Goal: Task Accomplishment & Management: Manage account settings

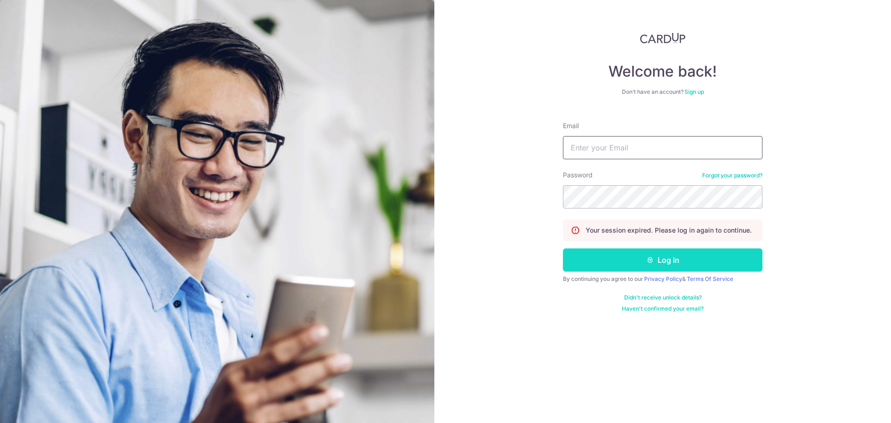
type input "[EMAIL_ADDRESS][DOMAIN_NAME]"
click at [661, 262] on button "Log in" at bounding box center [663, 259] width 200 height 23
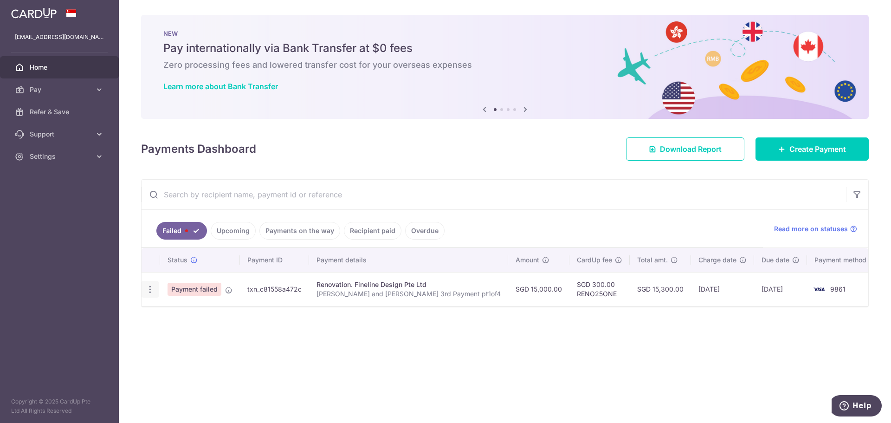
click at [148, 292] on icon "button" at bounding box center [150, 290] width 10 height 10
click at [177, 317] on span "Update payment" at bounding box center [199, 314] width 63 height 11
radio input "true"
type input "15,000.00"
type input "Laura and Danial 3rd Payment pt1of4"
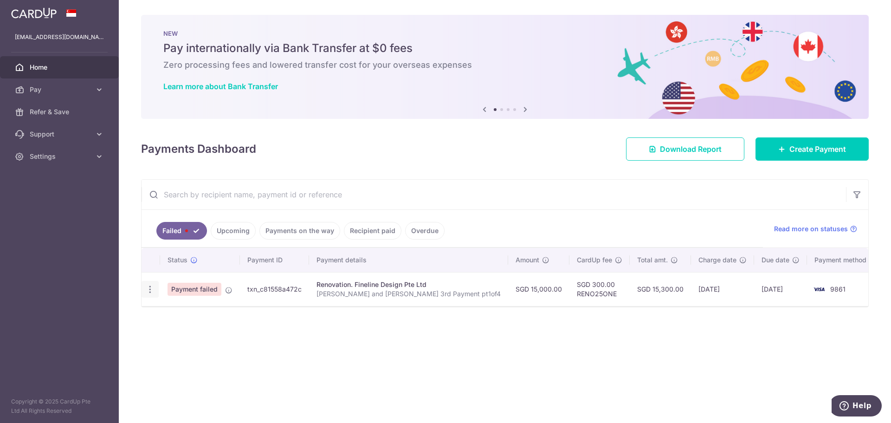
type input "3rd with VO1 and Electrical pt1of4"
type input "RENO25ONE"
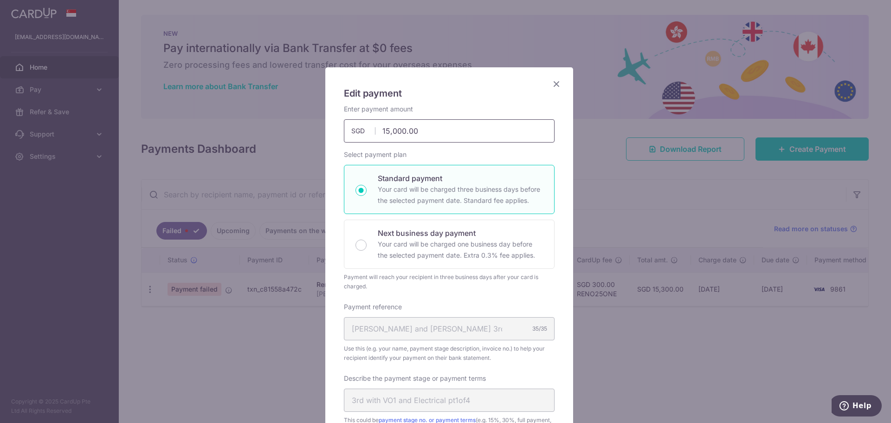
click at [384, 133] on input "15,000.00" at bounding box center [449, 130] width 211 height 23
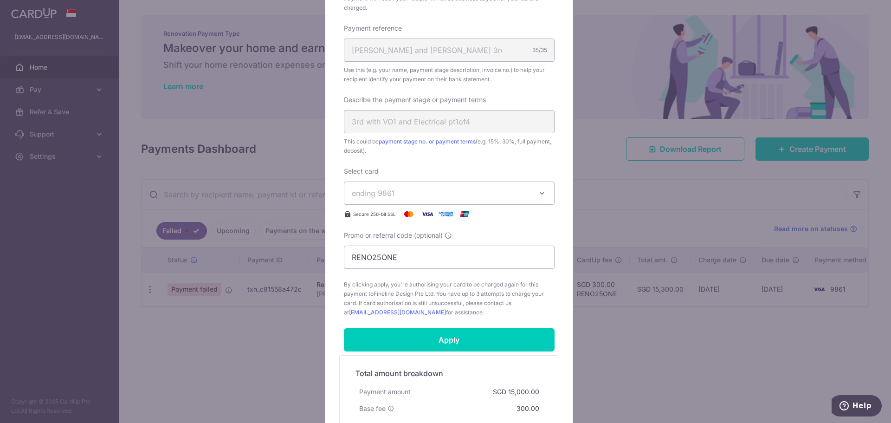
scroll to position [371, 0]
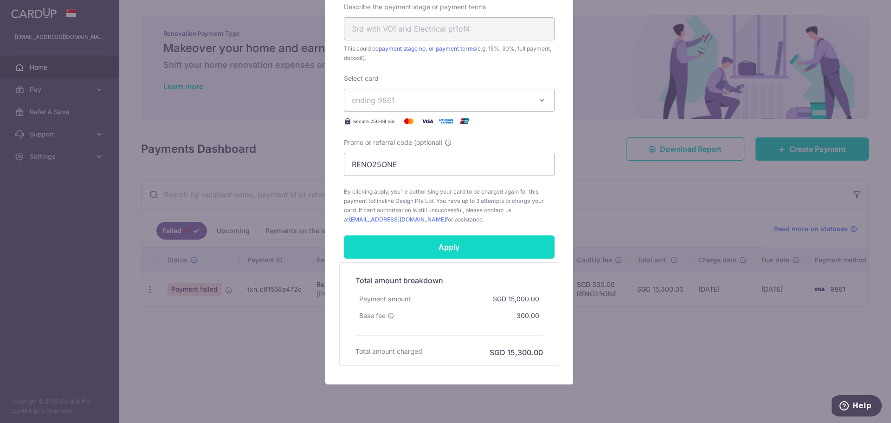
type input "14,500.00"
click at [454, 240] on input "Apply" at bounding box center [449, 246] width 211 height 23
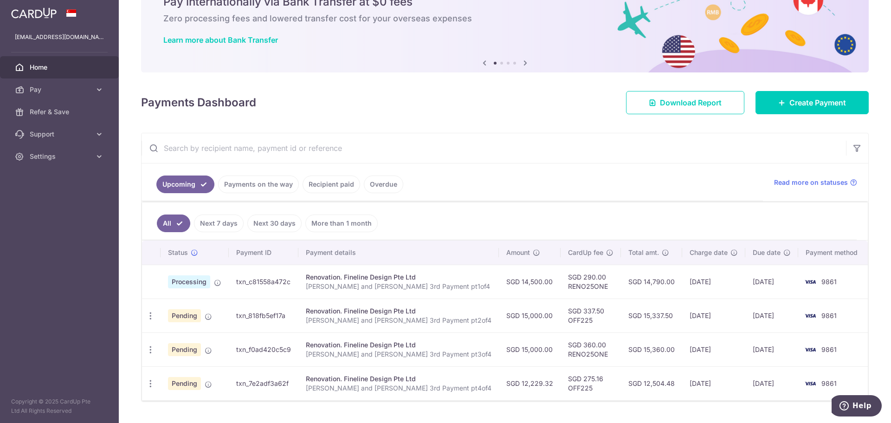
scroll to position [69, 0]
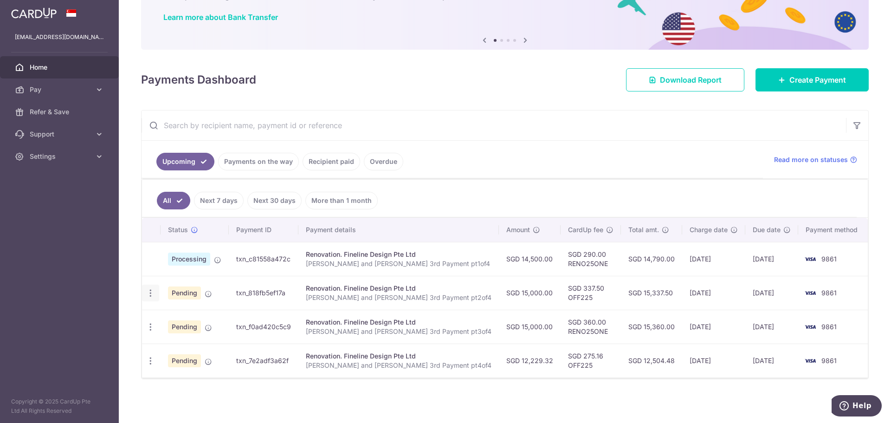
click at [155, 294] on icon "button" at bounding box center [151, 293] width 10 height 10
click at [172, 316] on span "Update payment" at bounding box center [199, 318] width 63 height 11
radio input "true"
type input "15,000.00"
type input "14/10/2025"
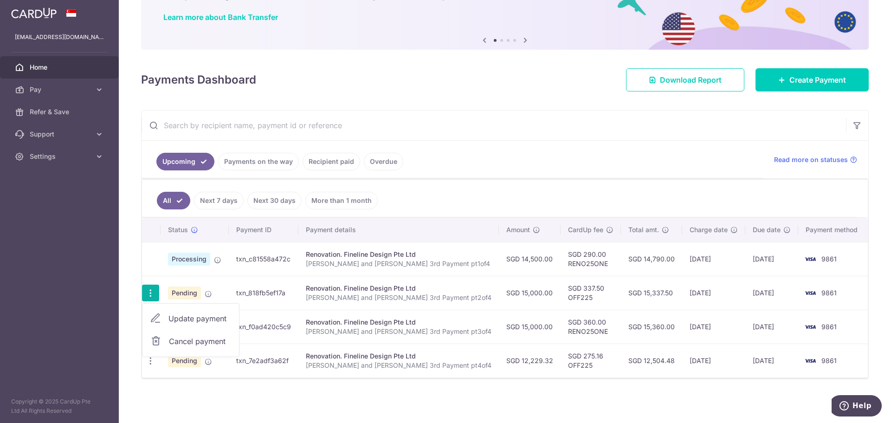
type input "Laura and Danial 3rd Payment pt2of4"
type input "3rd with VO1 and Electrical pt2of4"
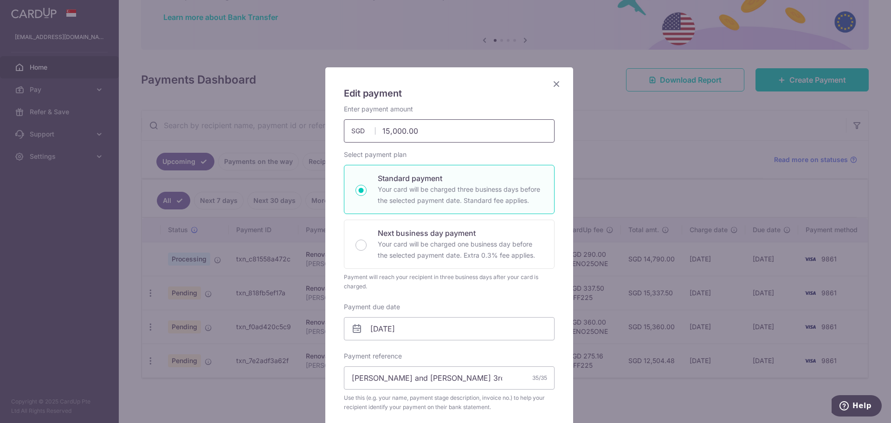
click at [383, 130] on input "15,000.00" at bounding box center [449, 130] width 211 height 23
type input "14500.00"
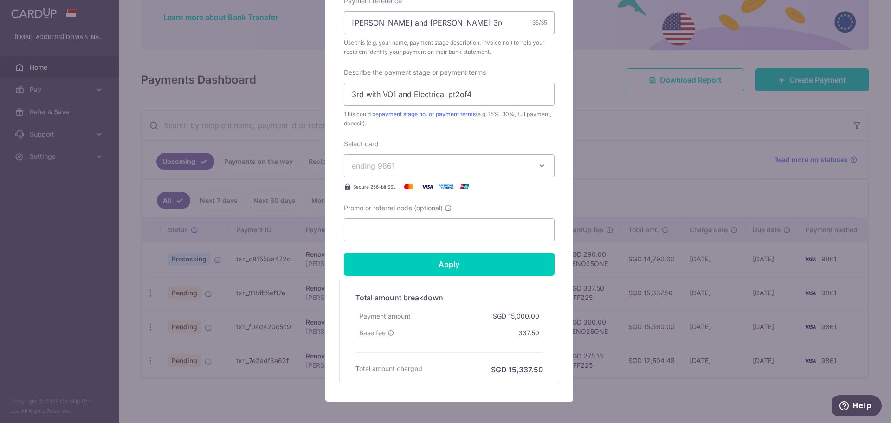
type input "OFF225"
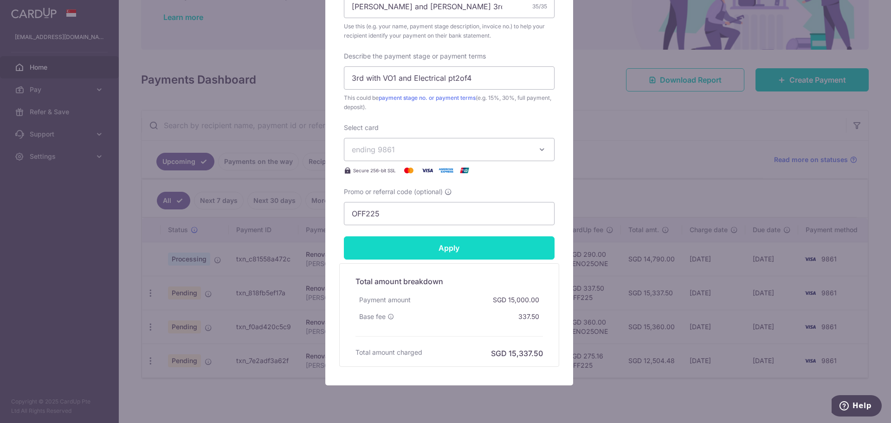
type input "14,500.00"
click at [400, 243] on input "Apply" at bounding box center [449, 247] width 211 height 23
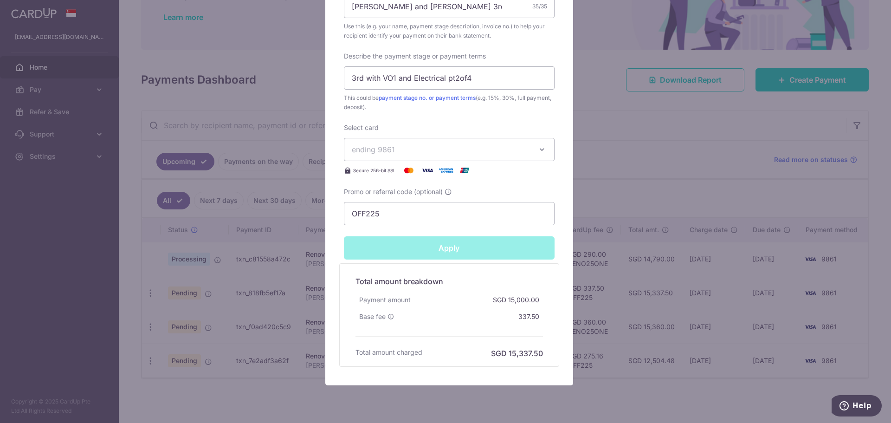
type input "Successfully Applied"
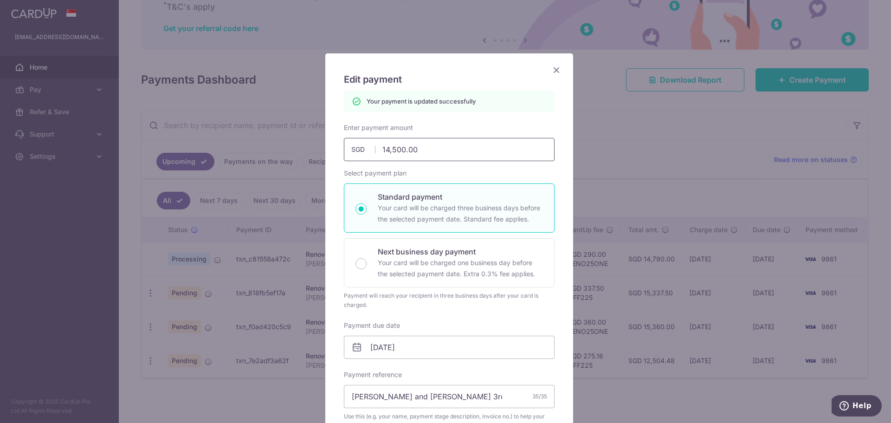
scroll to position [0, 0]
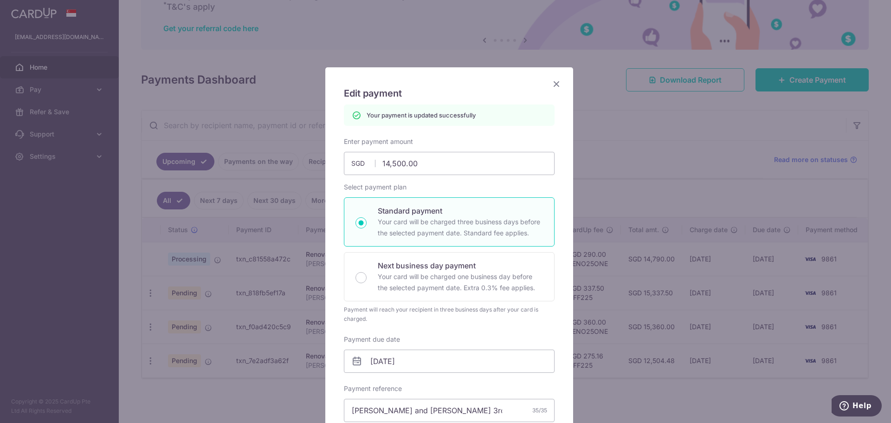
click at [551, 86] on icon "Close" at bounding box center [556, 84] width 11 height 12
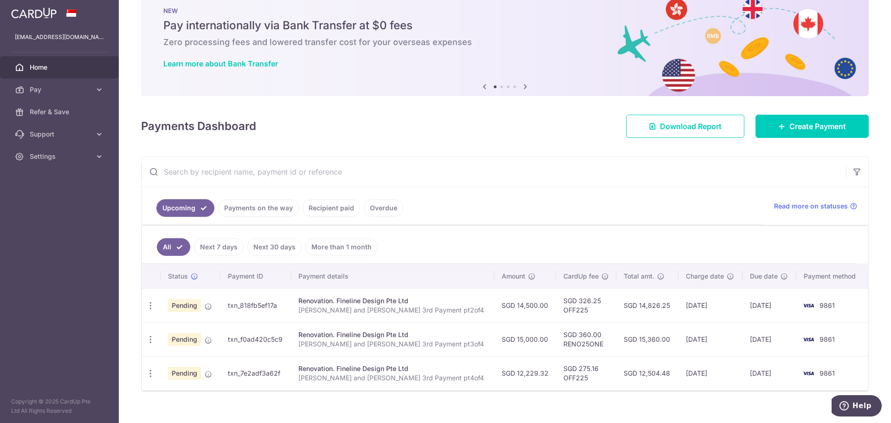
scroll to position [35, 0]
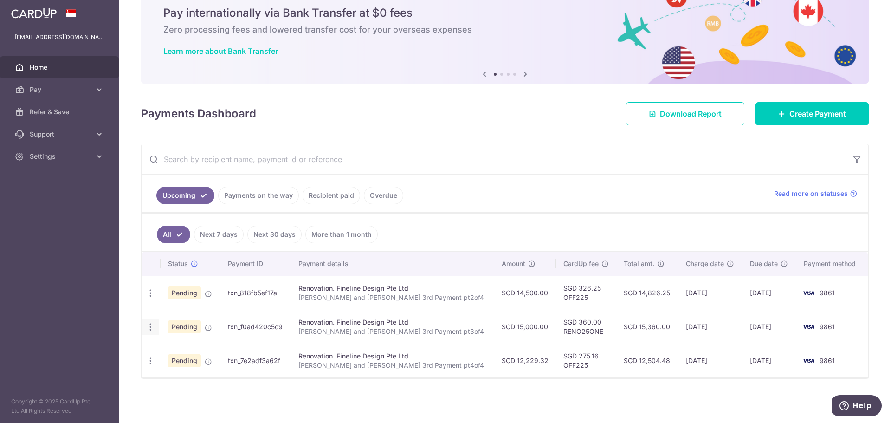
click at [147, 326] on icon "button" at bounding box center [151, 327] width 10 height 10
click at [184, 353] on span "Update payment" at bounding box center [199, 352] width 63 height 11
radio input "true"
type input "15,000.00"
type input "[DATE]"
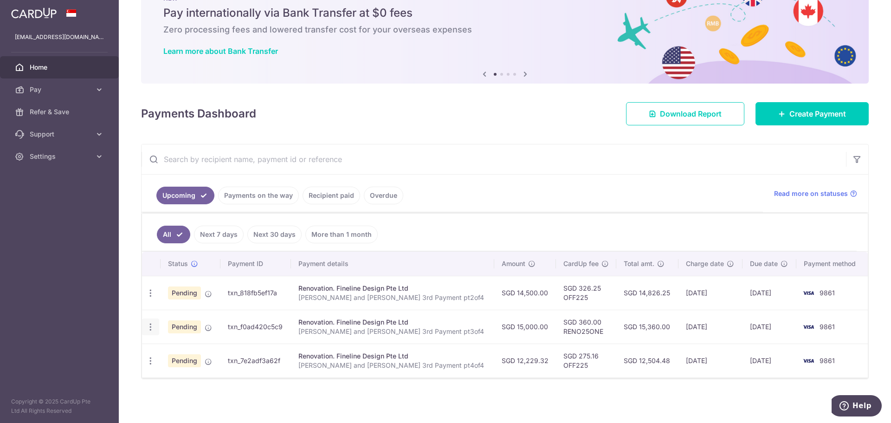
type input "[PERSON_NAME] and [PERSON_NAME] 3rd Payment pt3of4"
type input "3rd with VO1 and Electrical pt3of4"
type input "RENO25ONE"
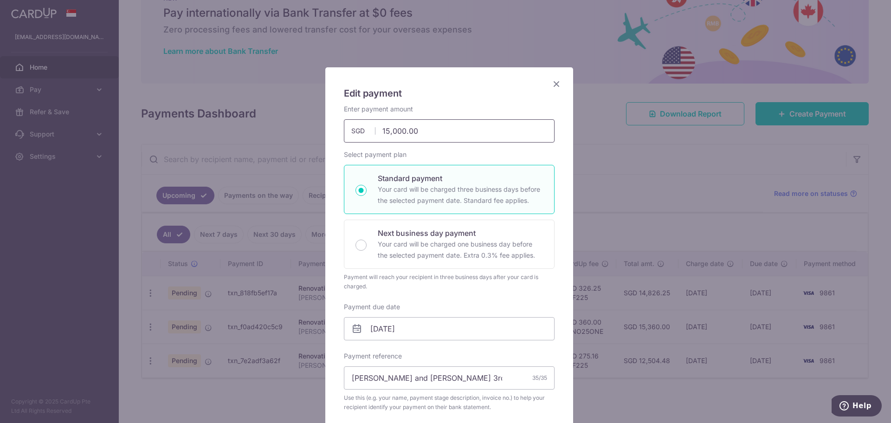
click at [386, 132] on input "15,000.00" at bounding box center [449, 130] width 211 height 23
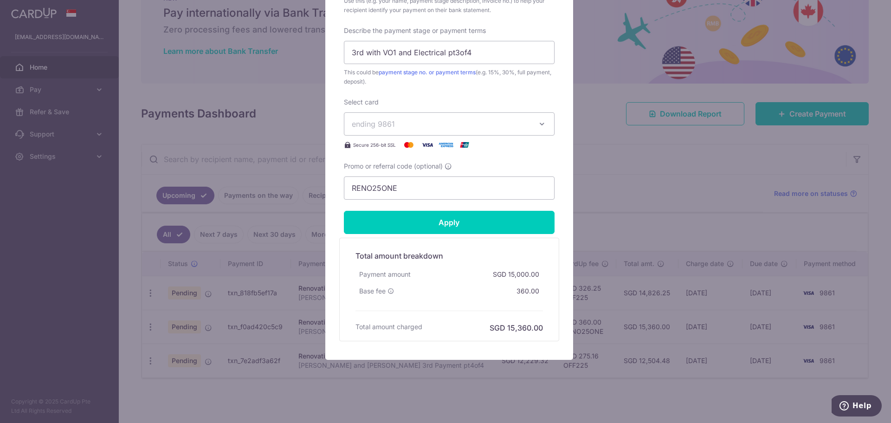
scroll to position [401, 0]
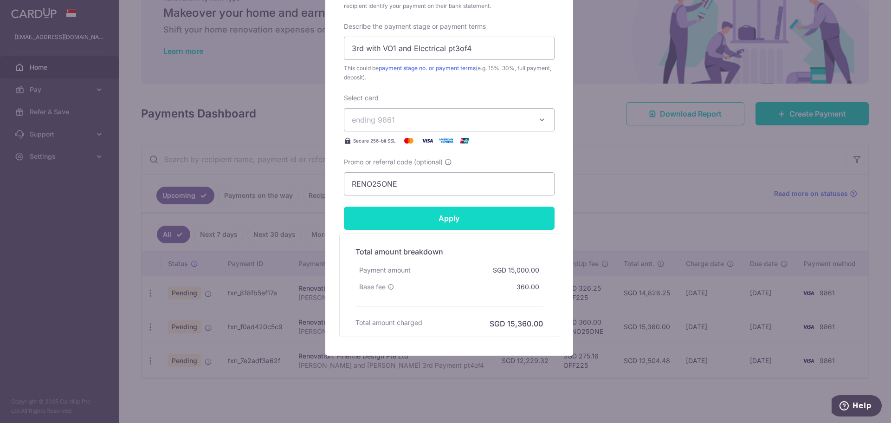
type input "14,500.00"
click at [437, 227] on input "Apply" at bounding box center [449, 218] width 211 height 23
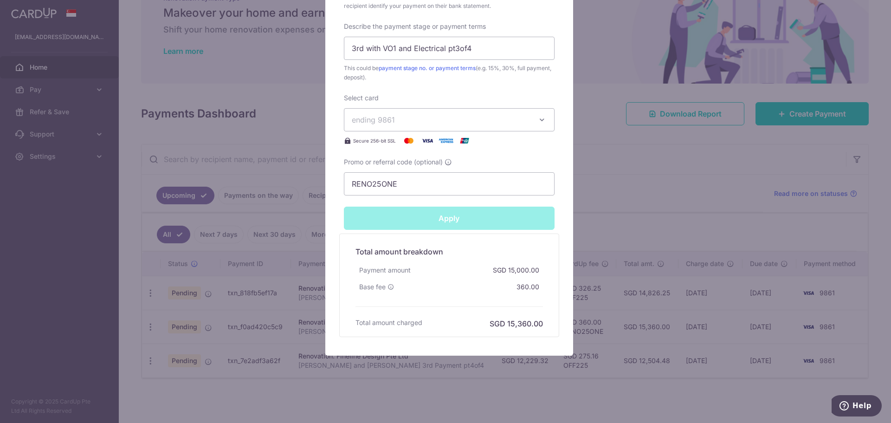
type input "Successfully Applied"
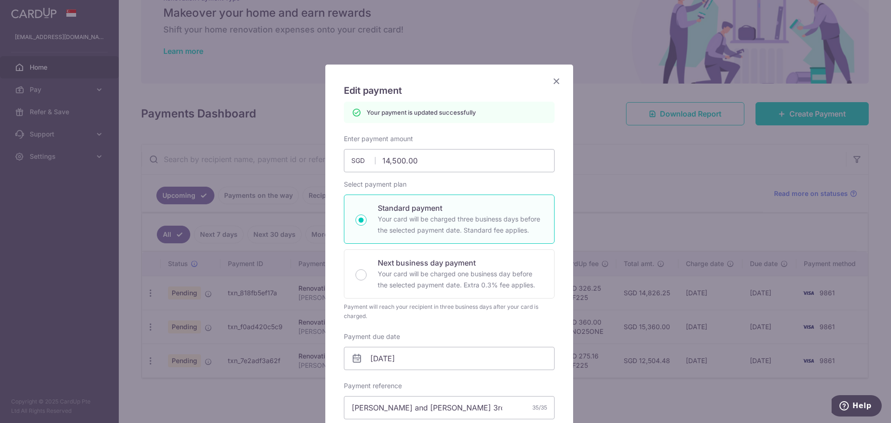
scroll to position [0, 0]
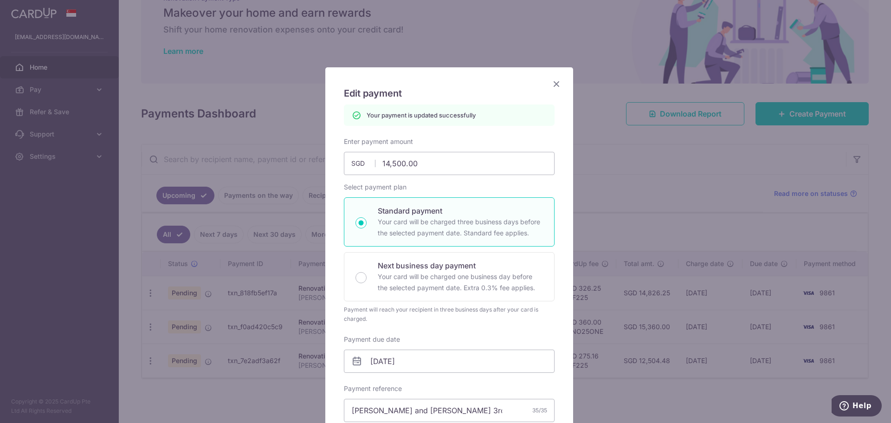
click at [551, 83] on icon "Close" at bounding box center [556, 84] width 11 height 12
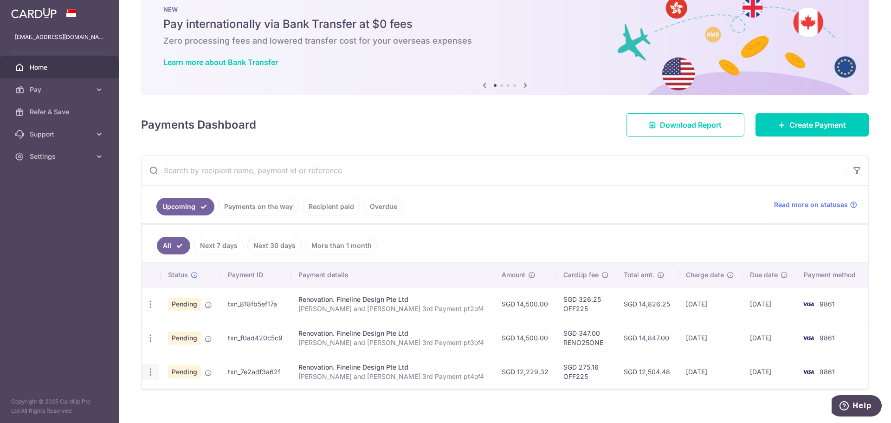
click at [152, 376] on icon "button" at bounding box center [151, 372] width 10 height 10
click at [199, 396] on span "Update payment" at bounding box center [199, 397] width 63 height 11
radio input "true"
type input "12,229.32"
type input "[DATE]"
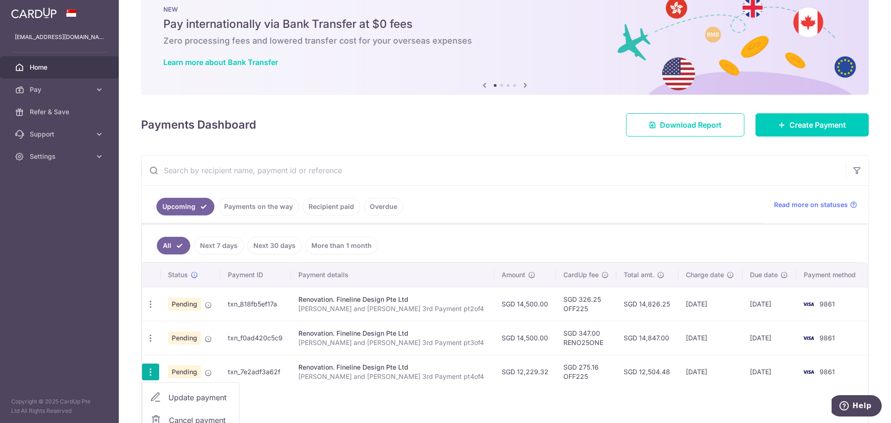
type input "[PERSON_NAME] and [PERSON_NAME] 3rd Payment pt4of4"
type input "3rd with VO1 and Electrical pt4of4"
type input "OFF225"
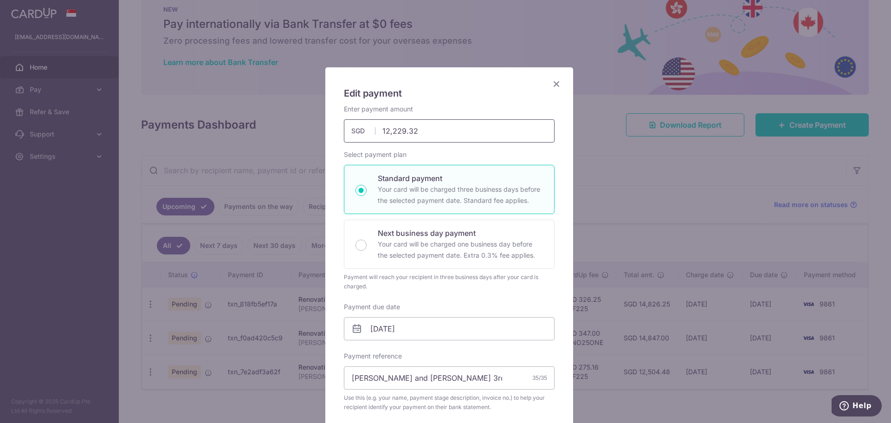
drag, startPoint x: 418, startPoint y: 135, endPoint x: 381, endPoint y: 136, distance: 37.6
click at [381, 136] on input "12,229.32" at bounding box center [449, 130] width 211 height 23
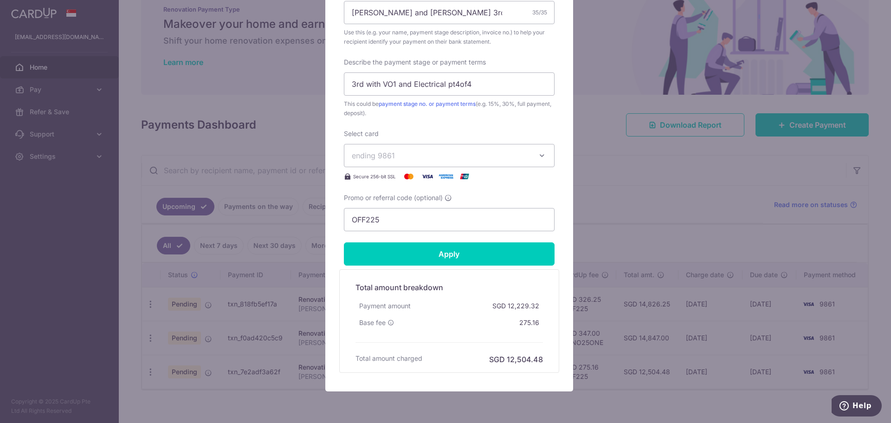
scroll to position [371, 0]
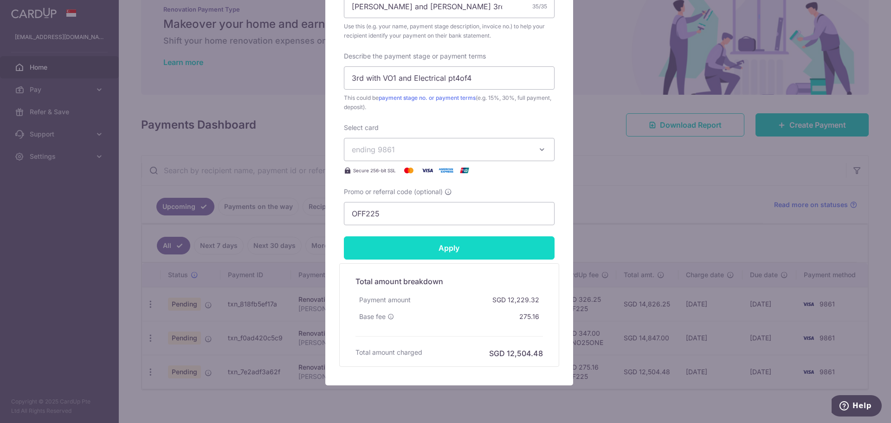
type input "13,729.32"
click at [423, 244] on form "By clicking apply, you will make changes to all payments to Fineline Design Pte…" at bounding box center [449, 50] width 211 height 634
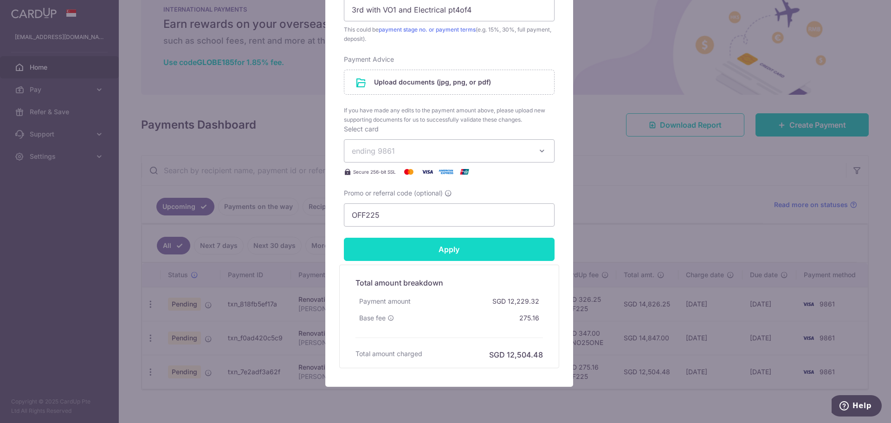
scroll to position [418, 0]
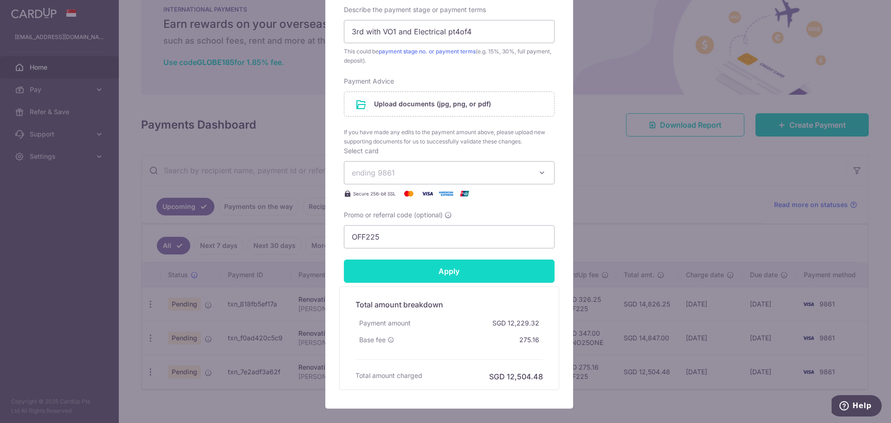
click at [426, 270] on input "Apply" at bounding box center [449, 270] width 211 height 23
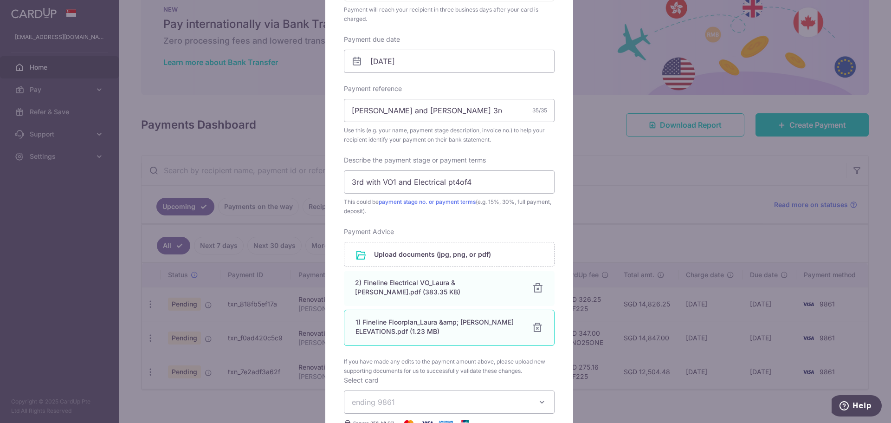
scroll to position [278, 0]
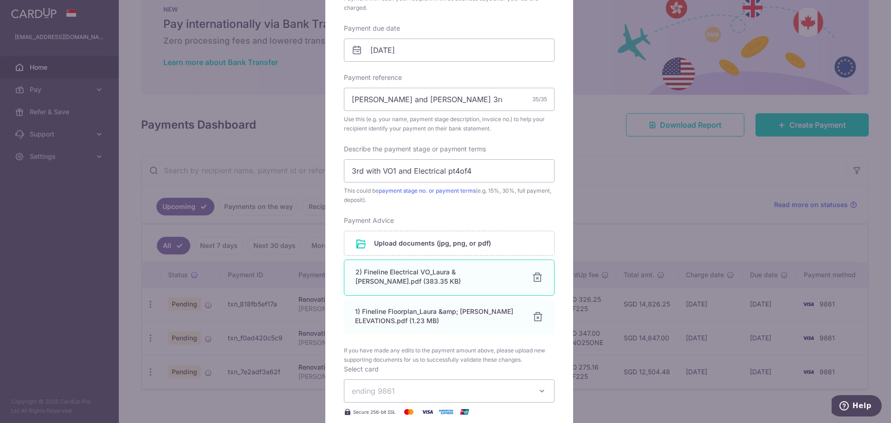
click at [535, 273] on div at bounding box center [537, 277] width 11 height 11
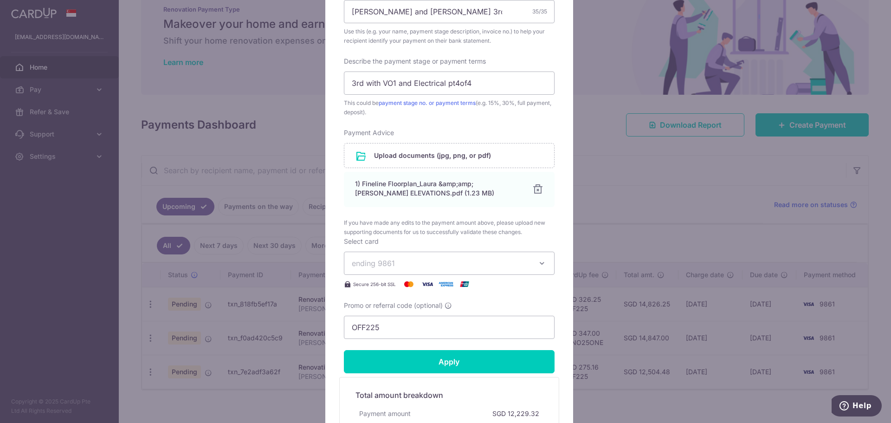
scroll to position [418, 0]
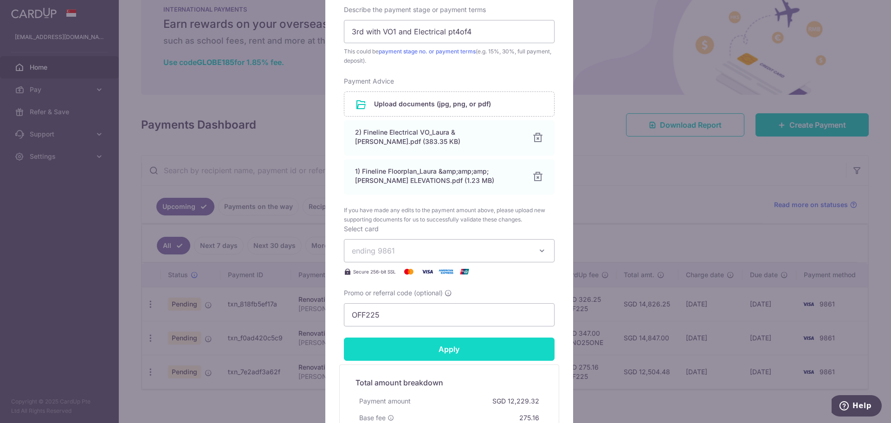
click at [405, 352] on input "Apply" at bounding box center [449, 348] width 211 height 23
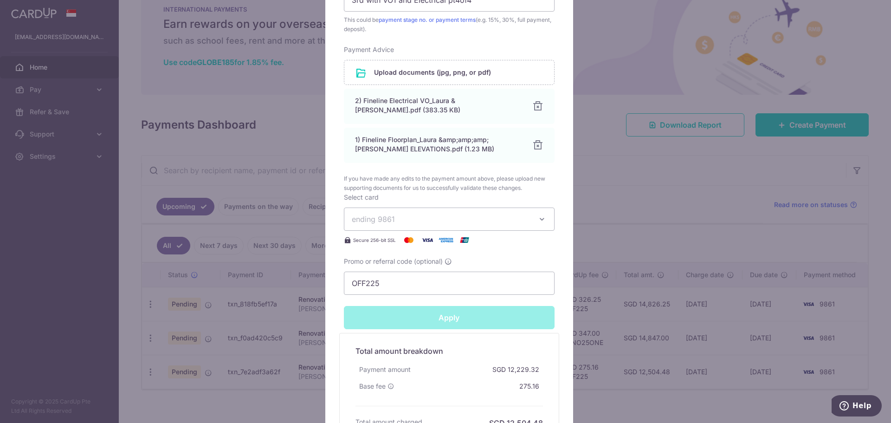
type input "Successfully Applied"
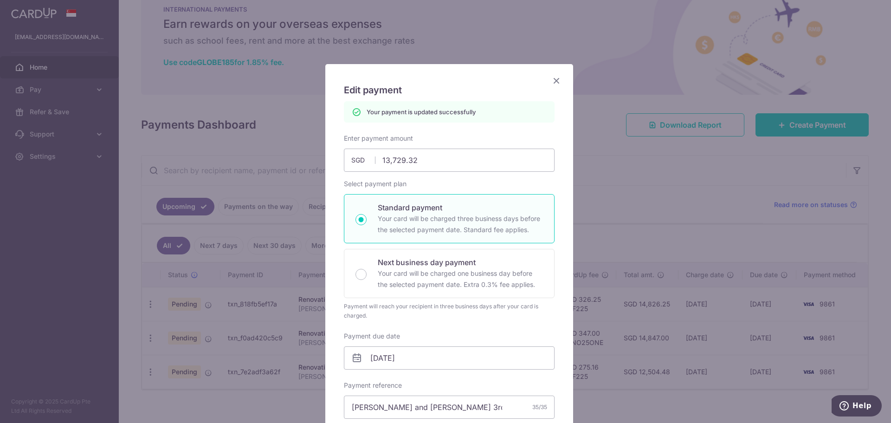
scroll to position [0, 0]
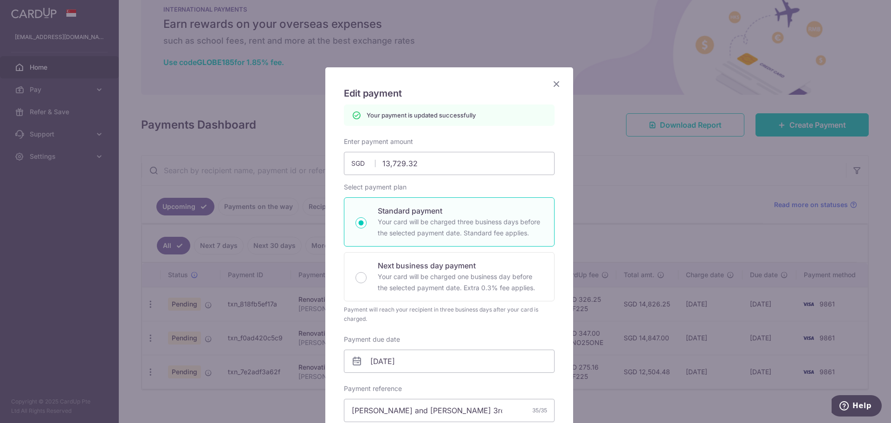
click at [555, 87] on icon "Close" at bounding box center [556, 84] width 11 height 12
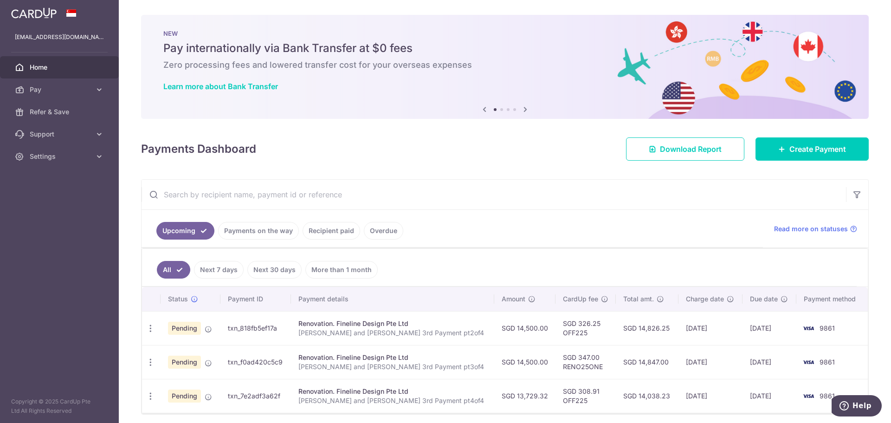
click at [245, 226] on link "Payments on the way" at bounding box center [258, 231] width 81 height 18
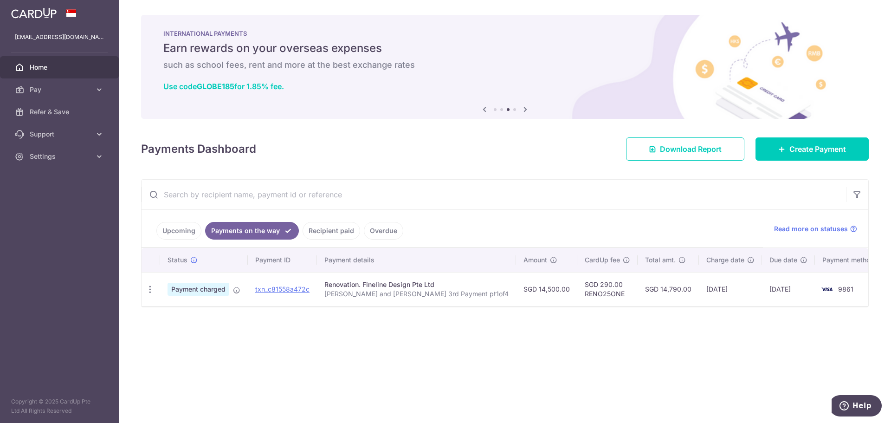
click at [45, 70] on span "Home" at bounding box center [60, 67] width 61 height 9
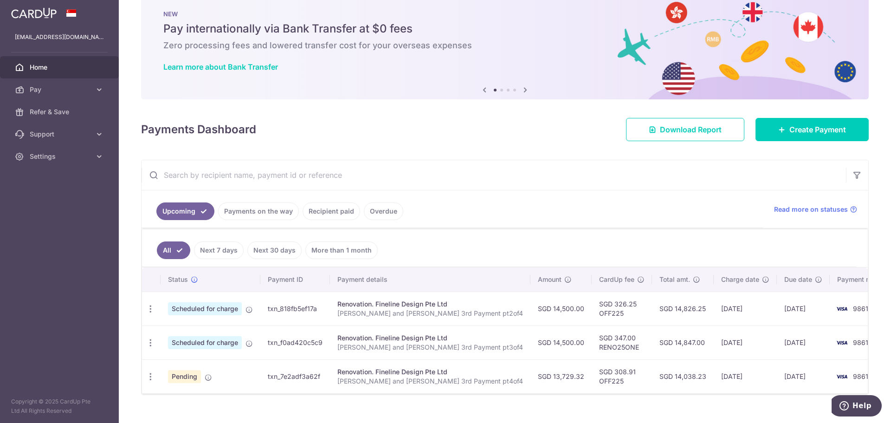
scroll to position [35, 0]
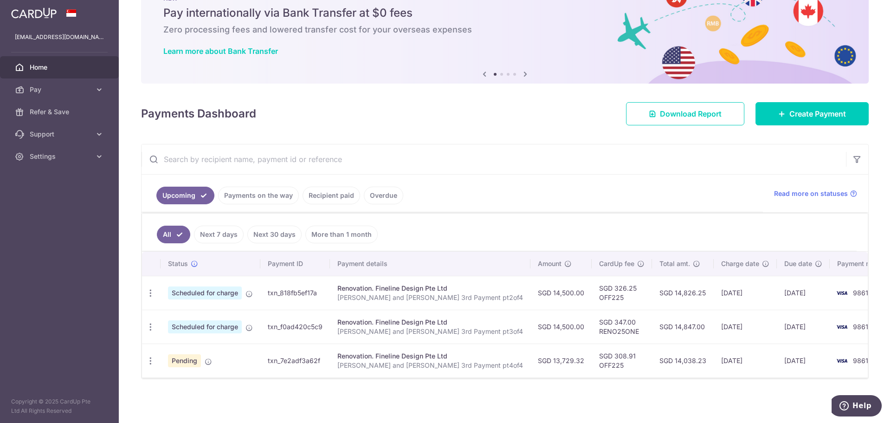
click at [243, 194] on link "Payments on the way" at bounding box center [258, 196] width 81 height 18
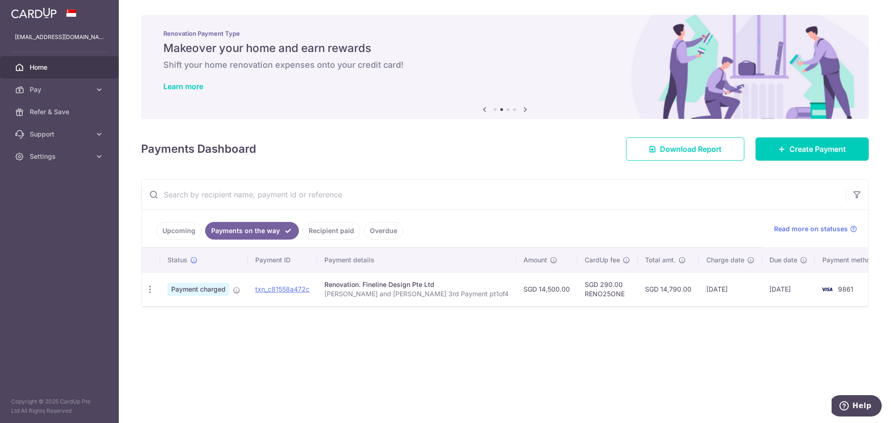
click at [334, 224] on link "Recipient paid" at bounding box center [332, 231] width 58 height 18
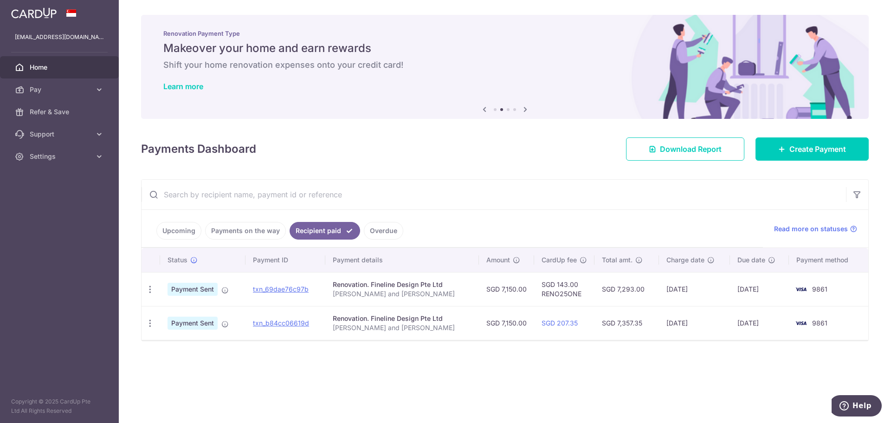
click at [380, 227] on link "Overdue" at bounding box center [383, 231] width 39 height 18
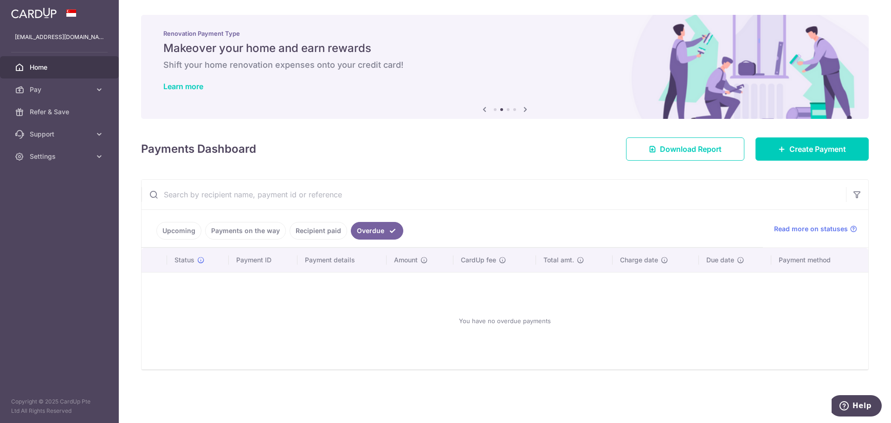
click at [328, 231] on link "Recipient paid" at bounding box center [319, 231] width 58 height 18
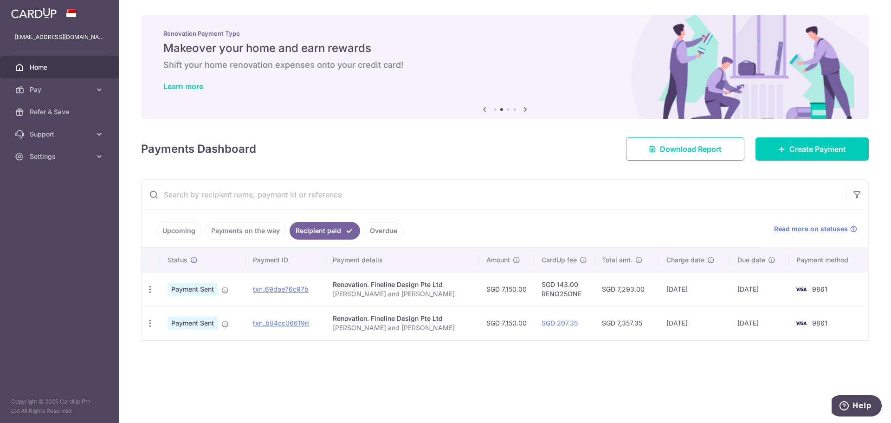
click at [229, 230] on link "Payments on the way" at bounding box center [245, 231] width 81 height 18
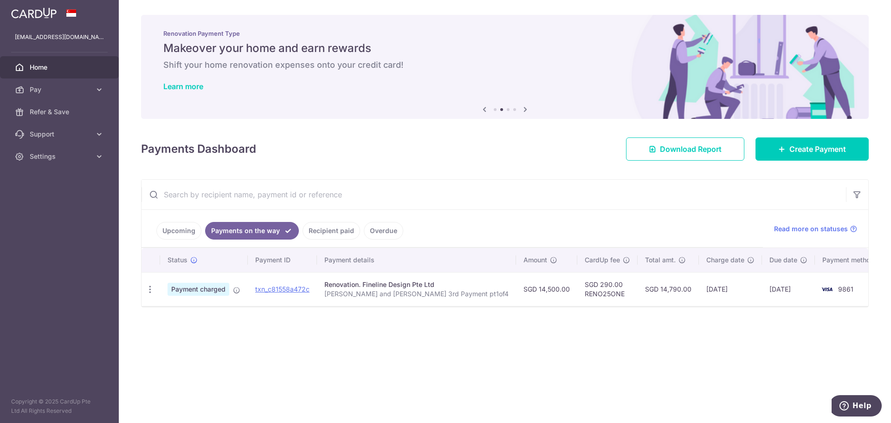
click at [169, 232] on link "Upcoming" at bounding box center [178, 231] width 45 height 18
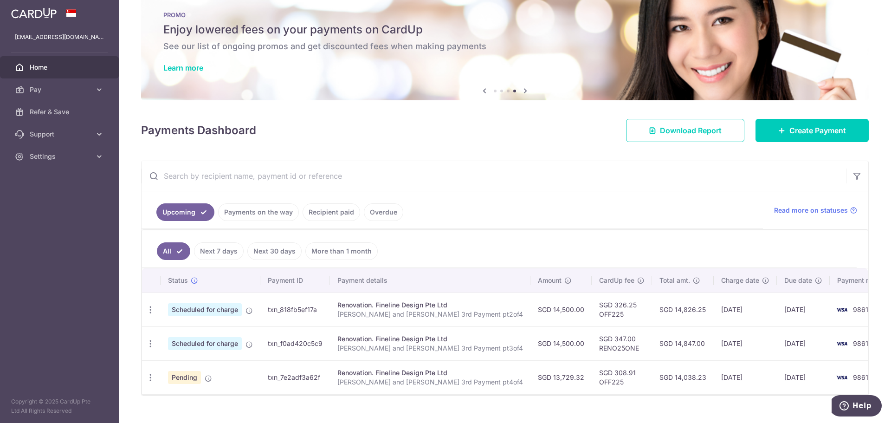
scroll to position [35, 0]
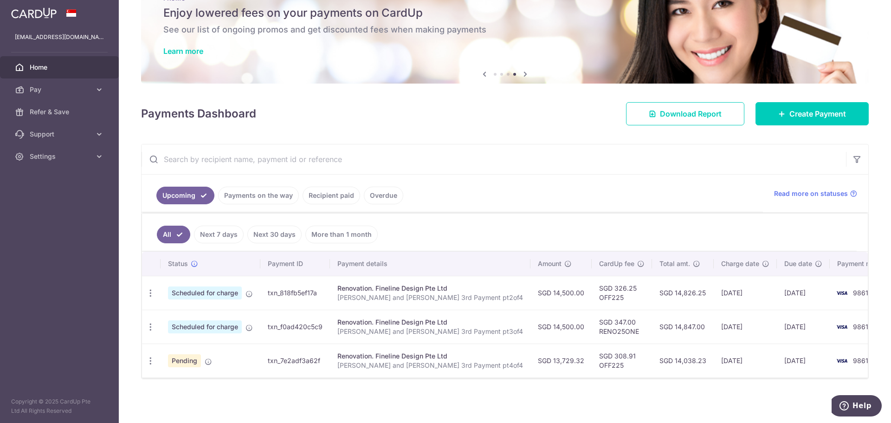
click at [269, 196] on link "Payments on the way" at bounding box center [258, 196] width 81 height 18
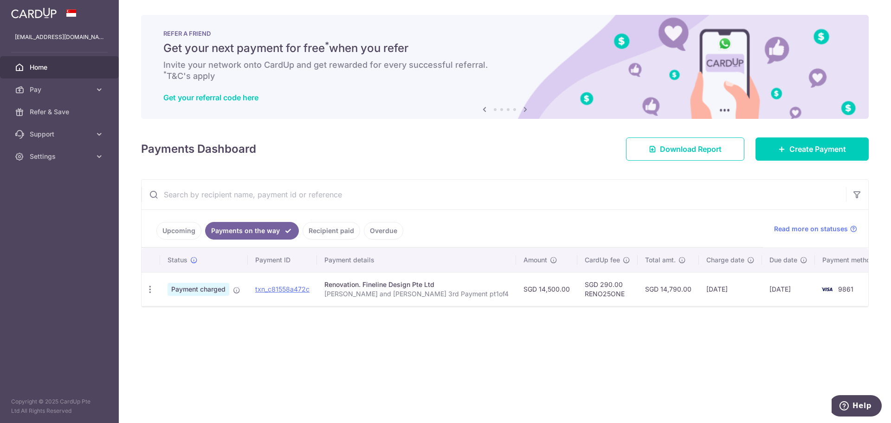
click at [184, 236] on link "Upcoming" at bounding box center [178, 231] width 45 height 18
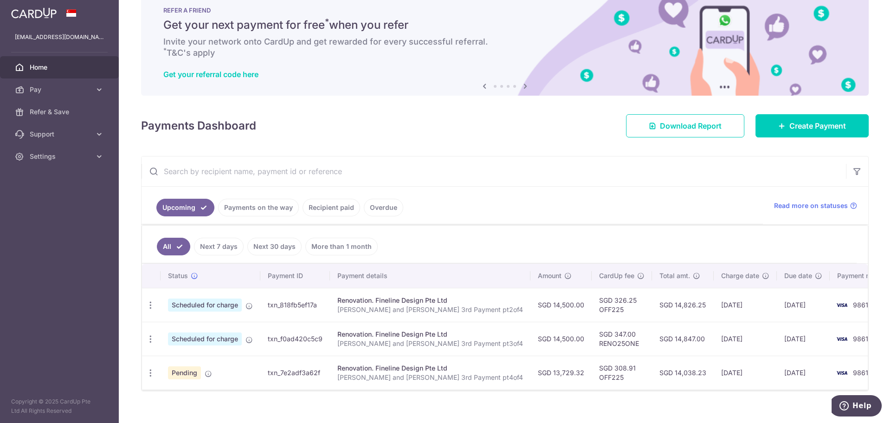
scroll to position [35, 0]
